Goal: Information Seeking & Learning: Learn about a topic

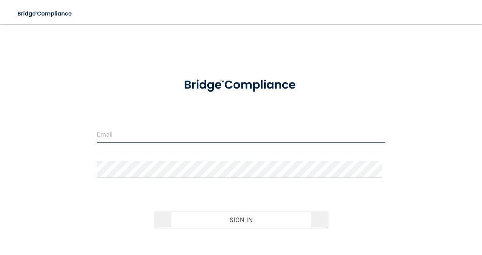
type input "[EMAIL_ADDRESS][DOMAIN_NAME]"
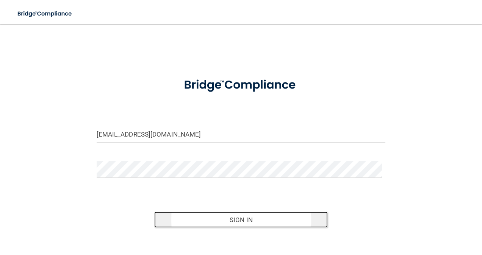
click at [229, 216] on button "Sign In" at bounding box center [240, 220] width 173 height 17
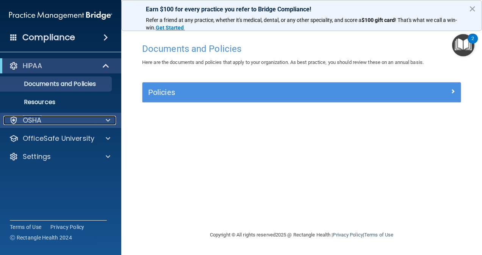
click at [84, 116] on div "OSHA" at bounding box center [50, 120] width 94 height 9
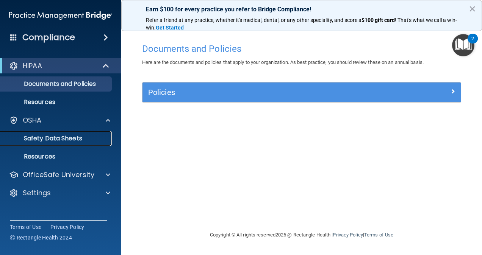
click at [83, 135] on p "Safety Data Sheets" at bounding box center [56, 139] width 103 height 8
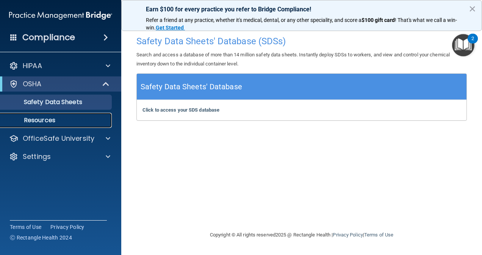
click at [83, 119] on p "Resources" at bounding box center [56, 121] width 103 height 8
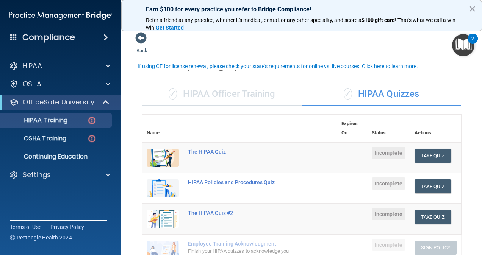
scroll to position [14, 0]
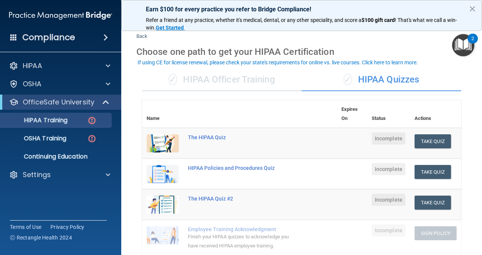
click at [236, 76] on div "✓ HIPAA Officer Training" at bounding box center [221, 80] width 159 height 23
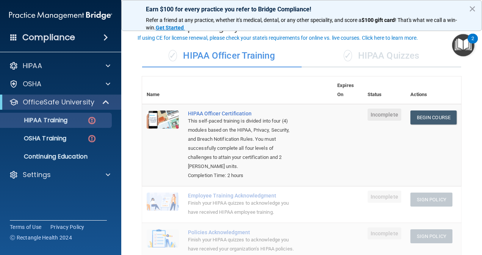
scroll to position [40, 0]
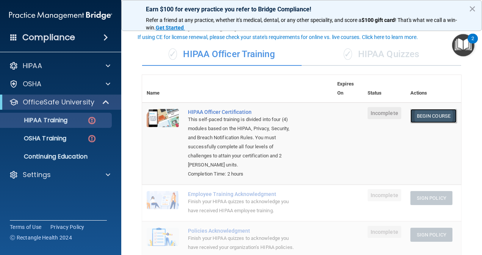
click at [423, 116] on link "Begin Course" at bounding box center [433, 116] width 46 height 14
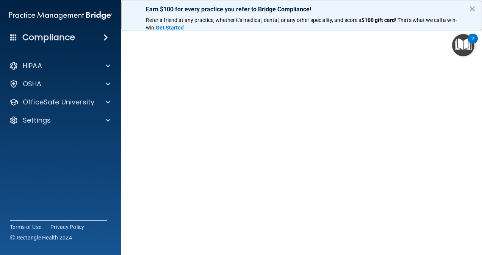
scroll to position [44, 0]
click at [474, 9] on button "×" at bounding box center [472, 9] width 7 height 12
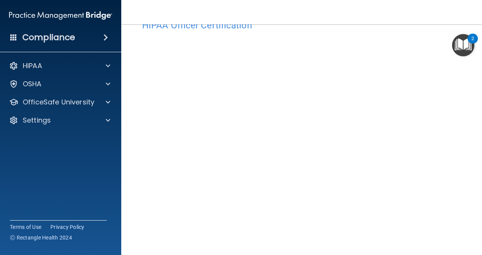
scroll to position [25, 0]
